Goal: Information Seeking & Learning: Check status

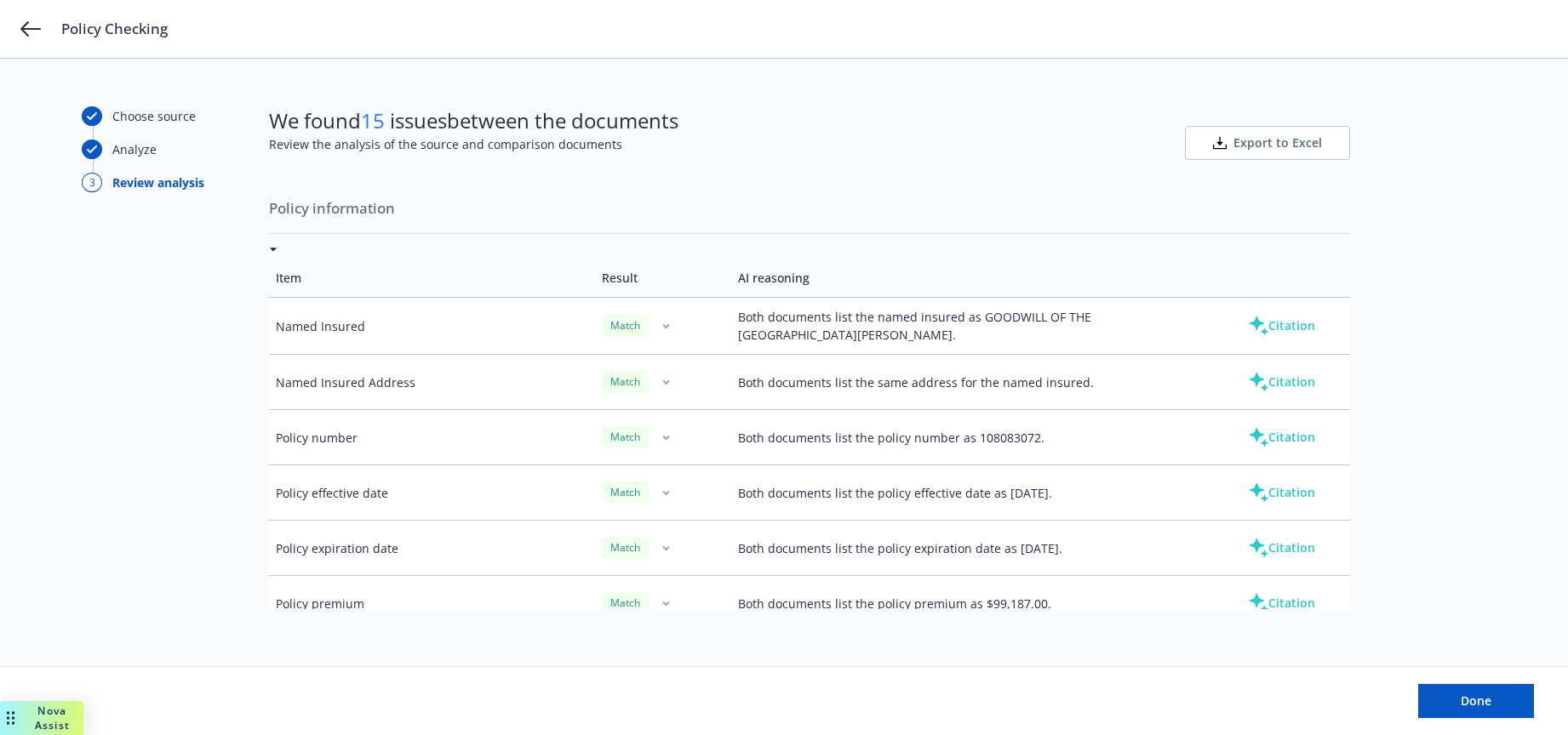
click at [1252, 321] on icon at bounding box center [1258, 325] width 20 height 20
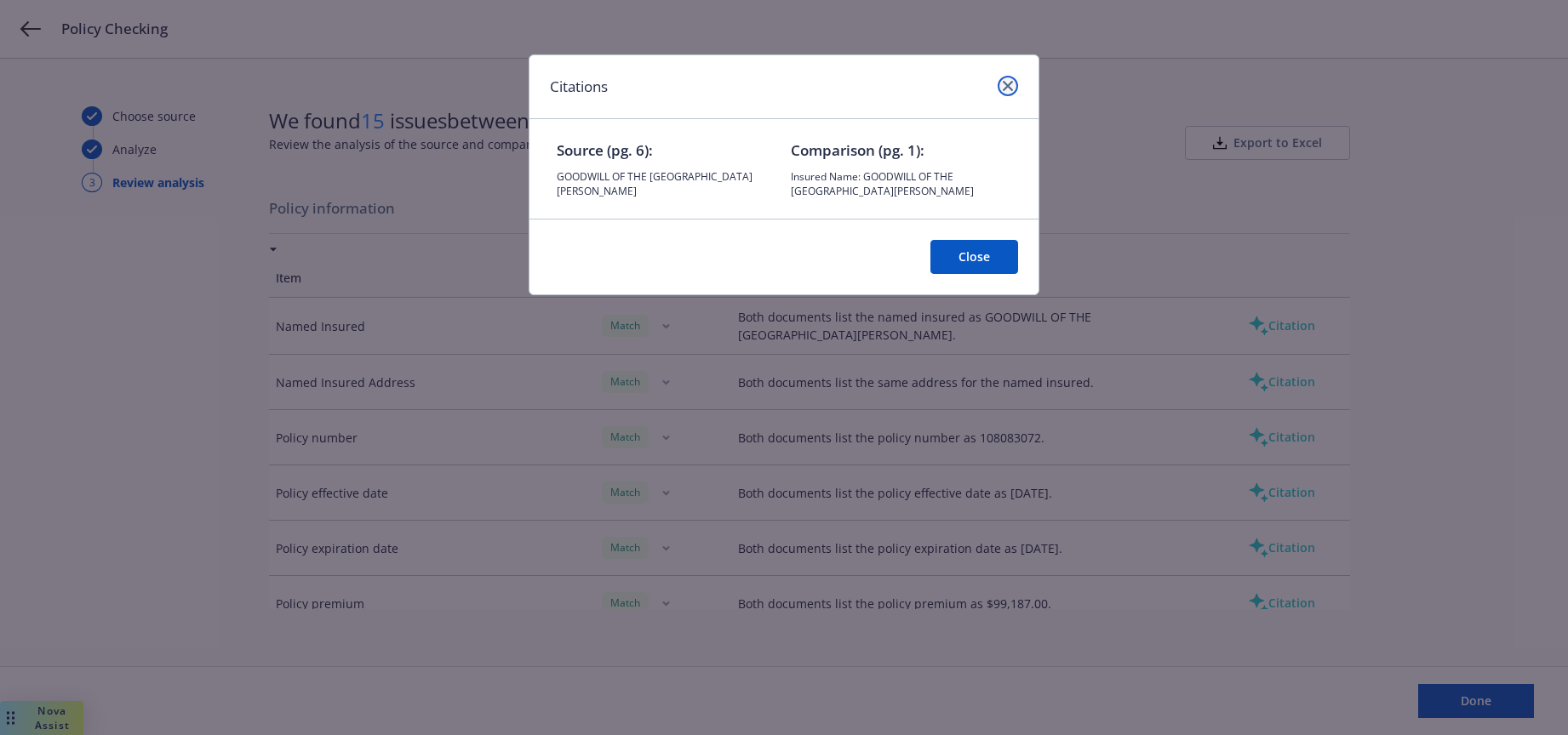
click at [1005, 86] on icon "close" at bounding box center [1007, 85] width 11 height 11
